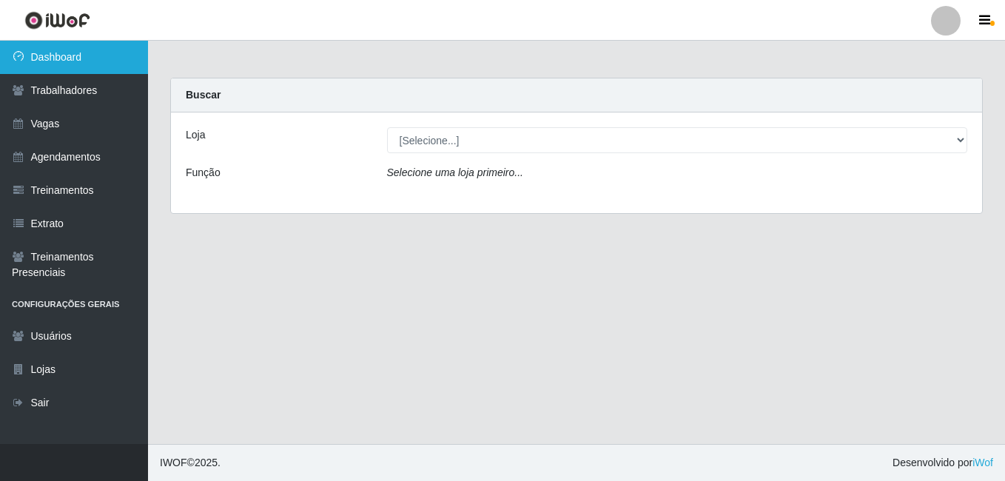
click at [56, 44] on link "Dashboard" at bounding box center [74, 57] width 148 height 33
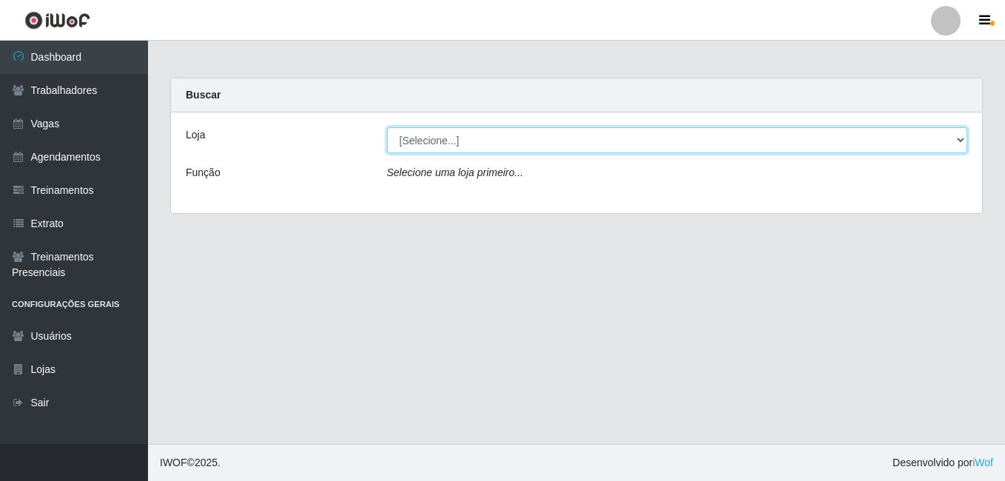
click at [515, 151] on select "[Selecione...] [GEOGRAPHIC_DATA] - [DATE][GEOGRAPHIC_DATA]" at bounding box center [677, 140] width 581 height 26
click at [514, 146] on select "[Selecione...] [GEOGRAPHIC_DATA] - [DATE][GEOGRAPHIC_DATA]" at bounding box center [677, 140] width 581 height 26
select select "471"
click at [387, 127] on select "[Selecione...] [GEOGRAPHIC_DATA] - [DATE][GEOGRAPHIC_DATA]" at bounding box center [677, 140] width 581 height 26
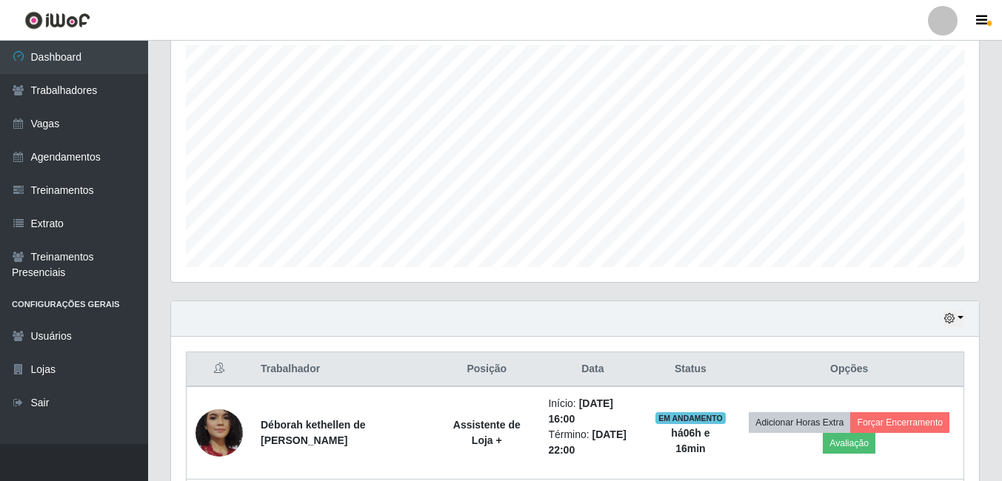
scroll to position [296, 0]
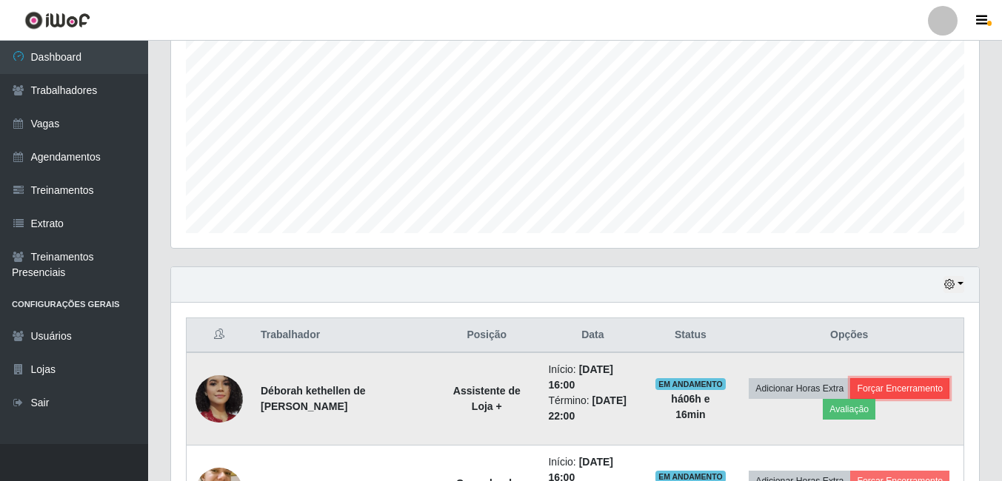
click at [883, 384] on button "Forçar Encerramento" at bounding box center [899, 388] width 99 height 21
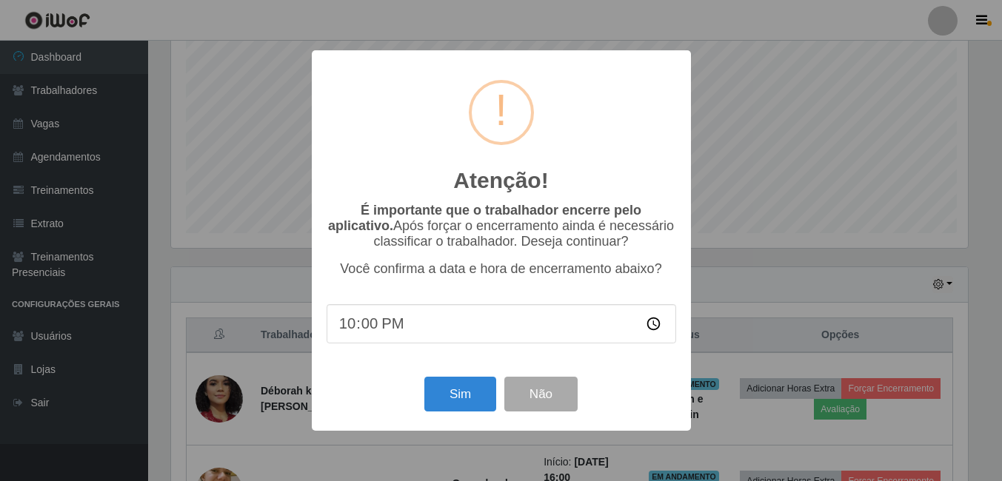
scroll to position [307, 800]
click at [458, 396] on button "Sim" at bounding box center [462, 394] width 72 height 35
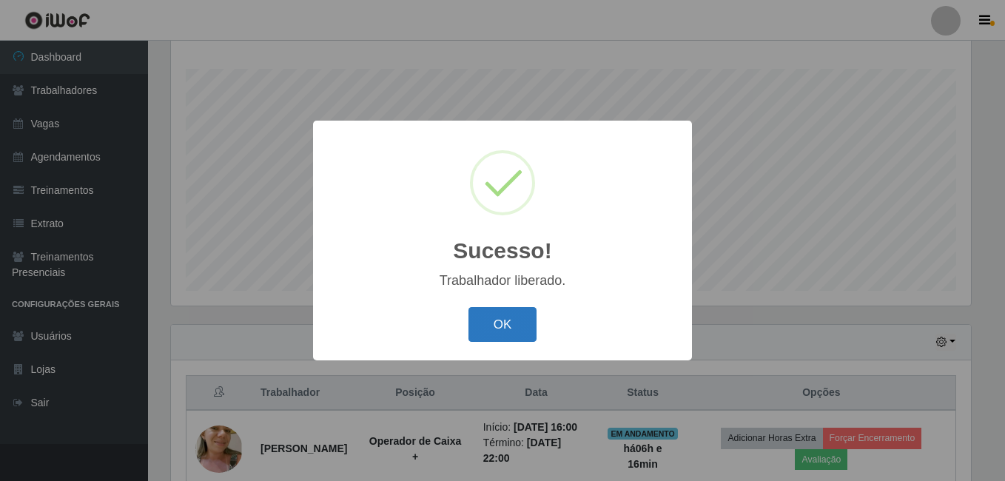
click at [529, 321] on button "OK" at bounding box center [503, 324] width 69 height 35
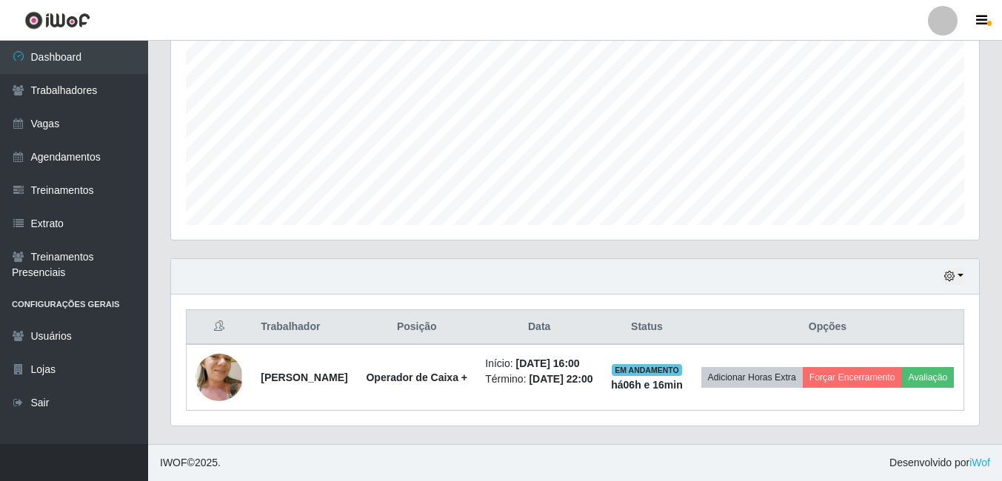
scroll to position [315, 0]
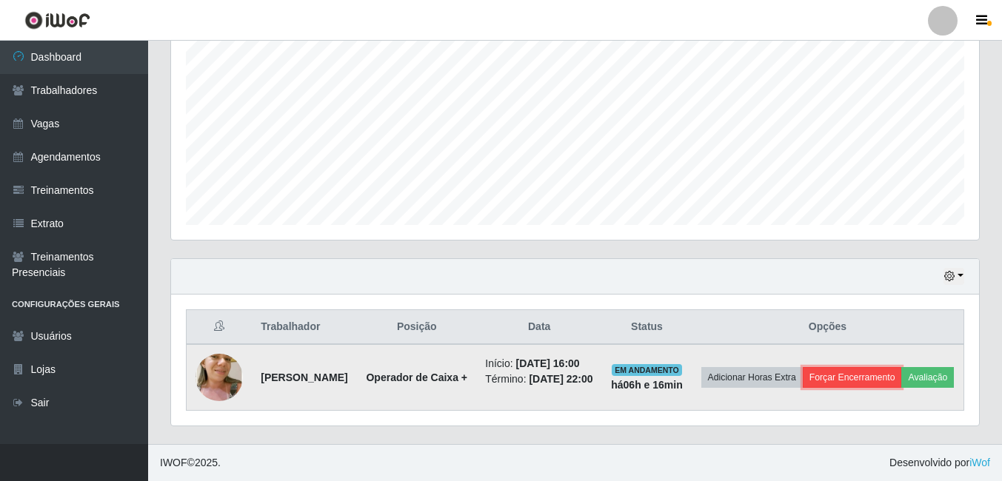
click at [877, 367] on button "Forçar Encerramento" at bounding box center [852, 377] width 99 height 21
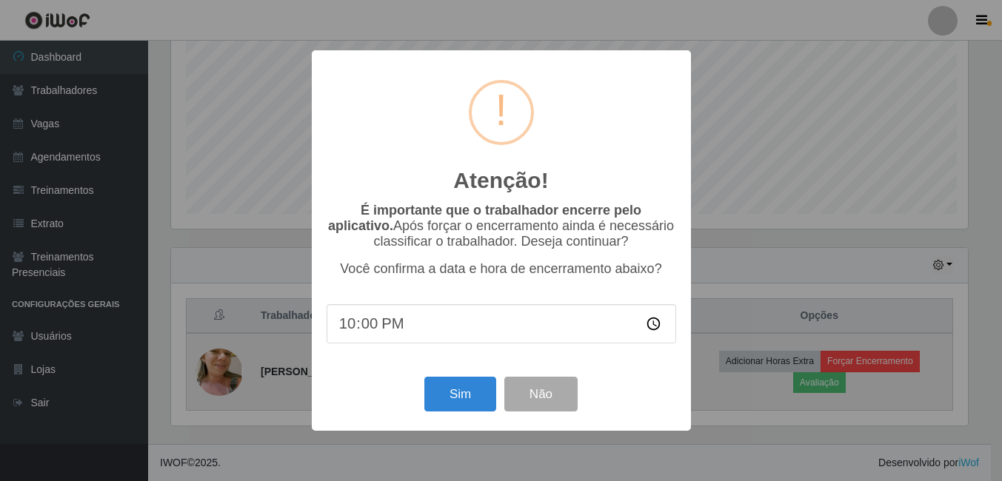
scroll to position [307, 800]
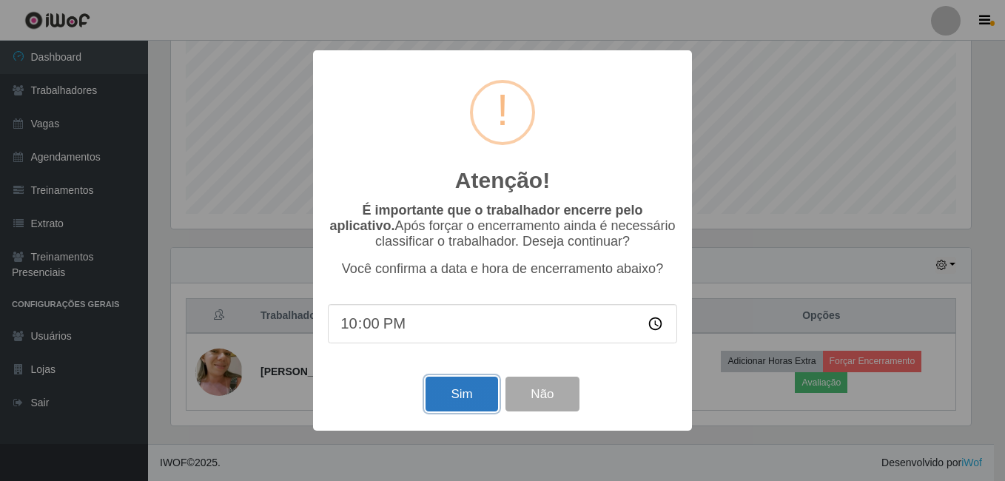
click at [460, 394] on button "Sim" at bounding box center [462, 394] width 72 height 35
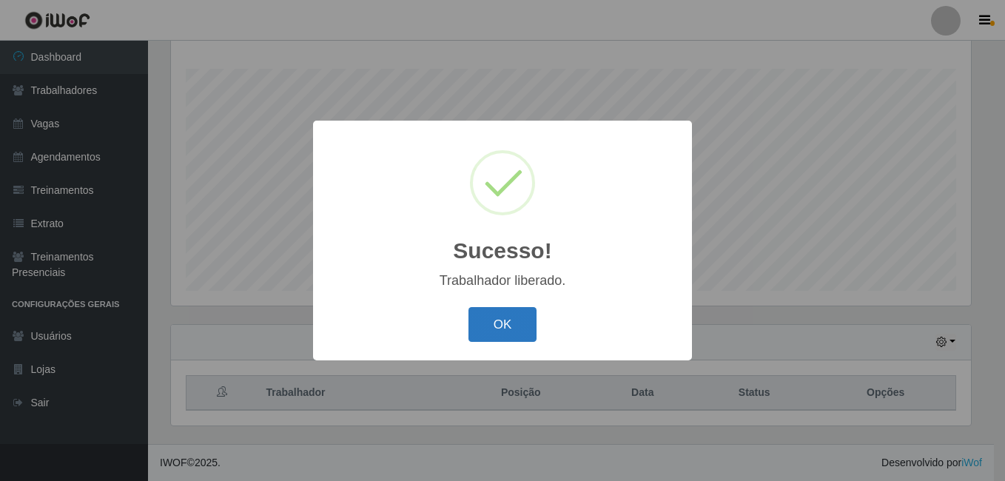
click at [501, 324] on button "OK" at bounding box center [503, 324] width 69 height 35
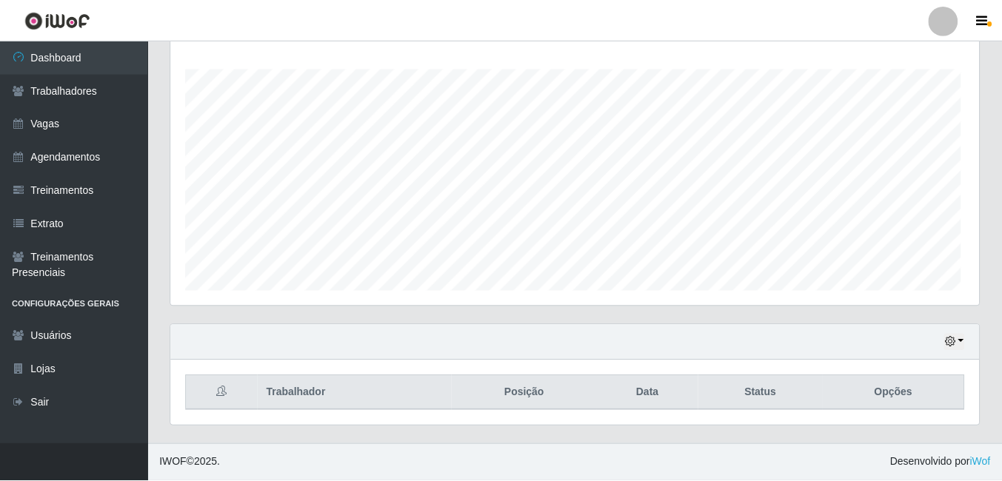
scroll to position [307, 808]
